Goal: Check status

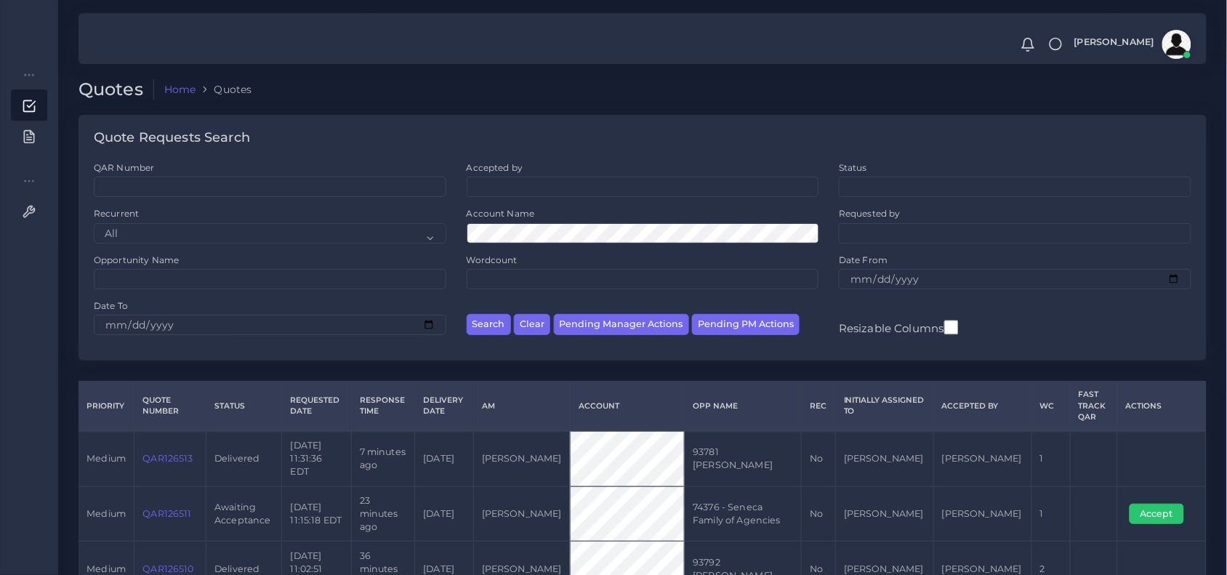
click at [258, 293] on div "Opportunity Name" at bounding box center [270, 277] width 373 height 46
click at [191, 278] on input "Opportunity Name" at bounding box center [270, 279] width 353 height 20
type input "74375"
click at [467, 314] on button "Search" at bounding box center [489, 324] width 44 height 21
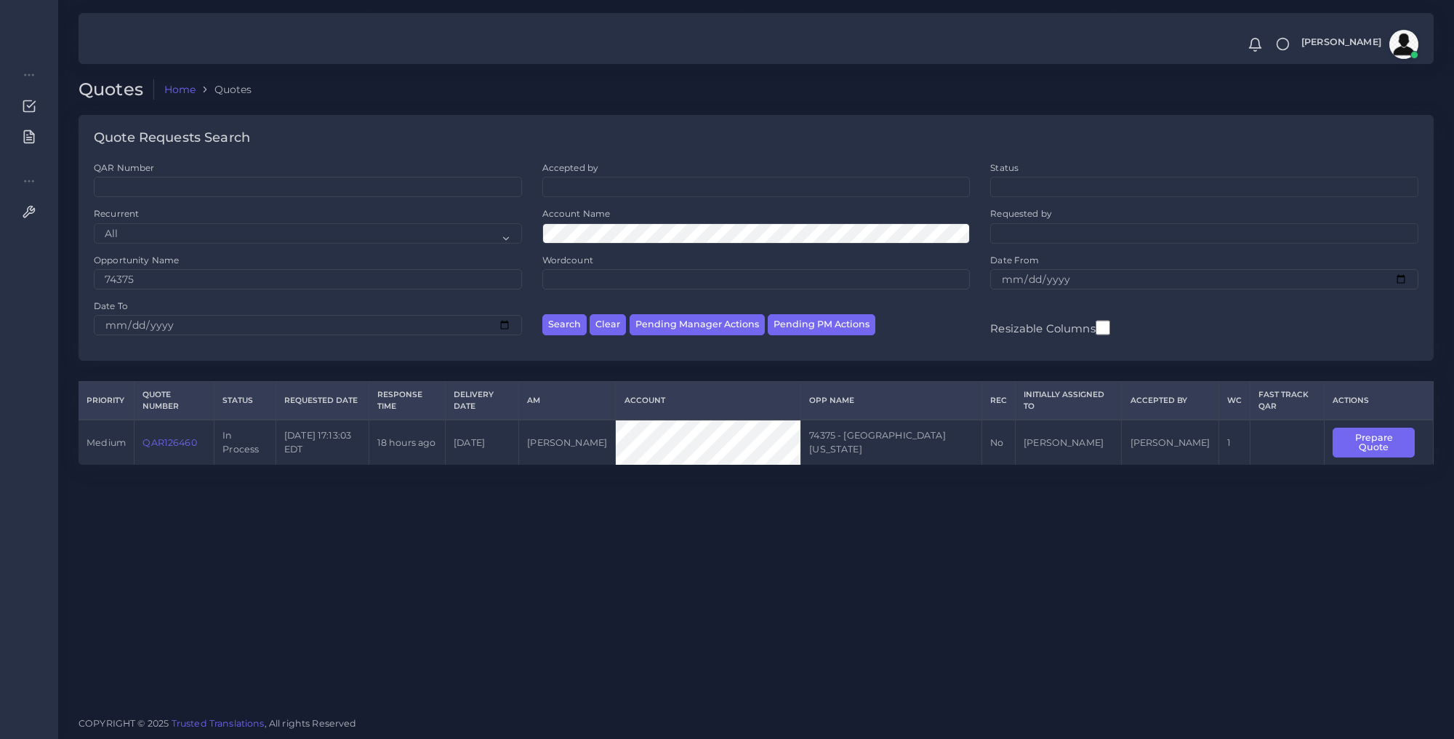
click at [173, 434] on td "QAR126460" at bounding box center [175, 442] width 80 height 45
click at [176, 444] on link "QAR126460" at bounding box center [170, 442] width 54 height 11
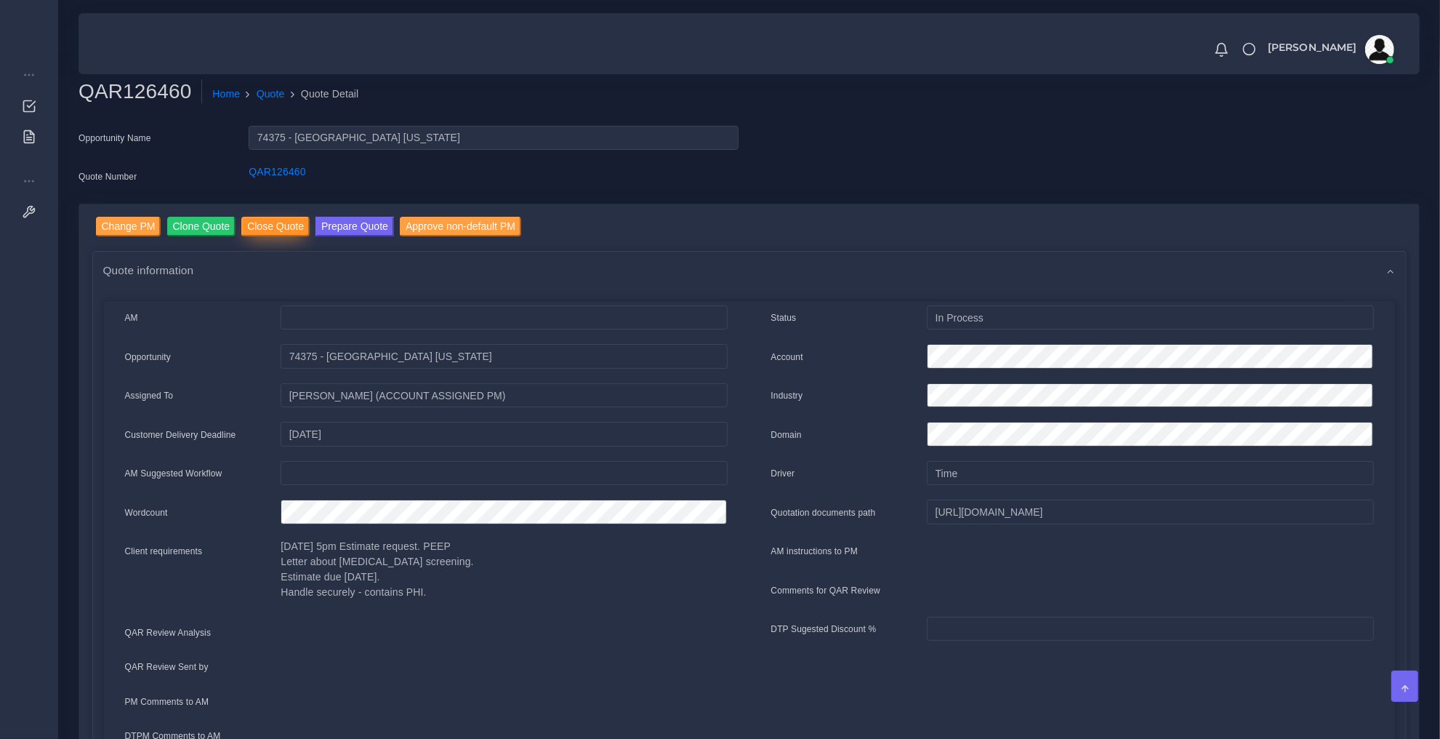
click at [259, 224] on input "Close Quote" at bounding box center [275, 227] width 68 height 20
